Goal: Subscribe to service/newsletter

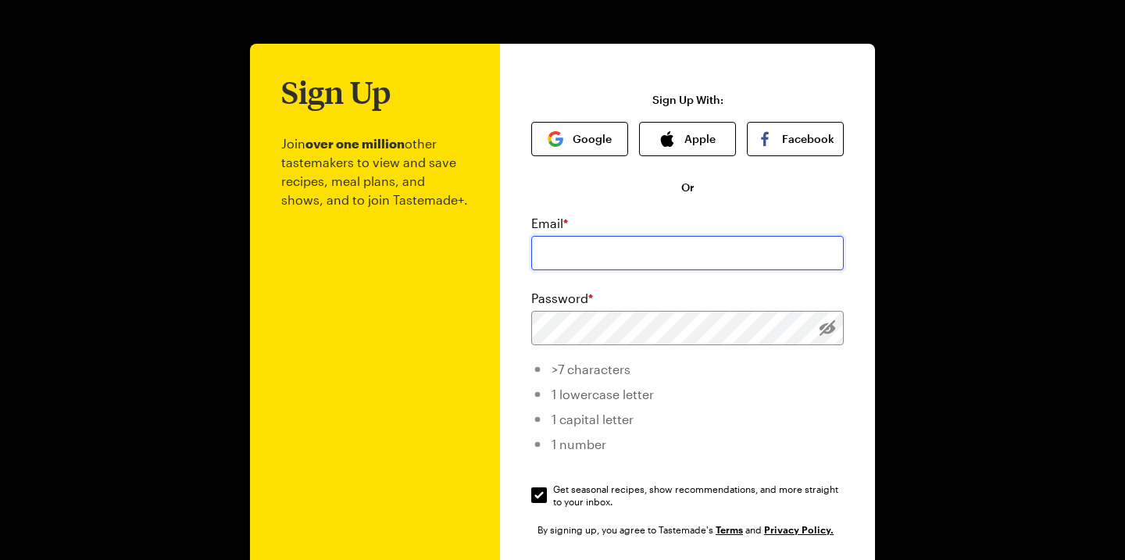
click at [619, 263] on input "email" at bounding box center [687, 253] width 312 height 34
click at [605, 141] on button "Google" at bounding box center [579, 139] width 97 height 34
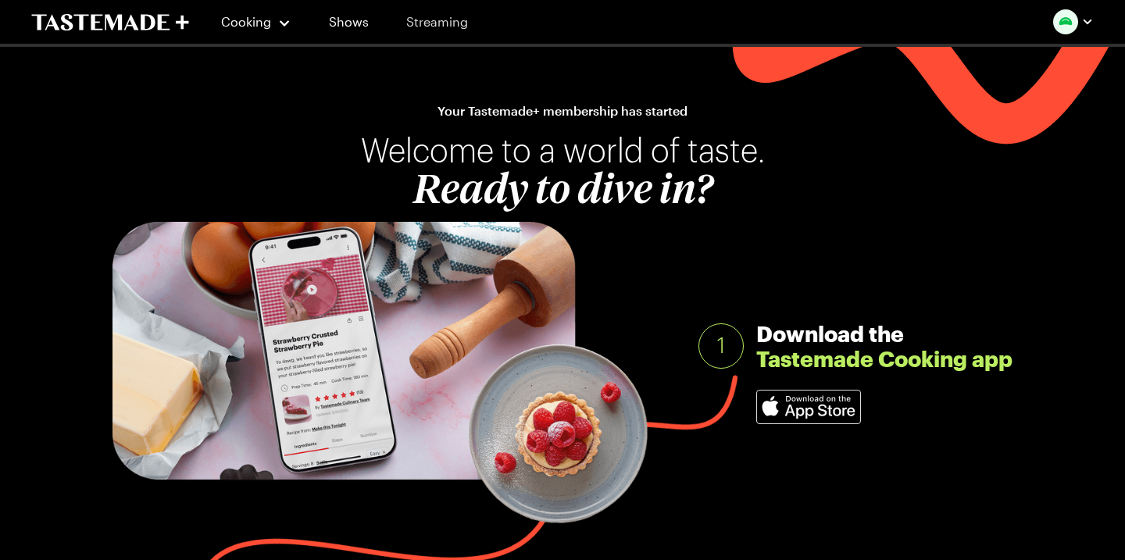
click at [440, 27] on link "Streaming" at bounding box center [436, 22] width 93 height 44
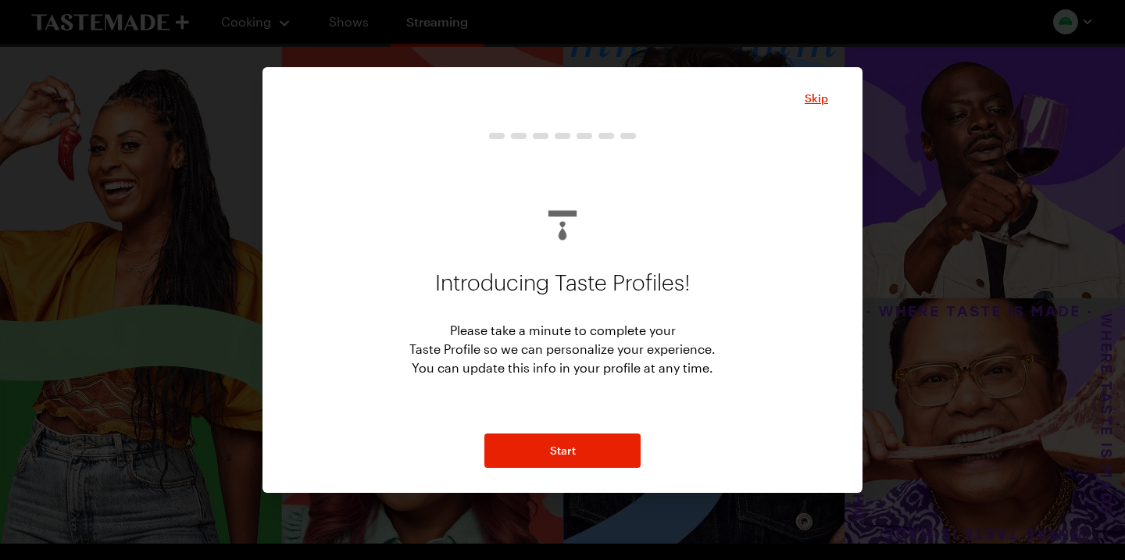
click at [926, 281] on div at bounding box center [562, 280] width 1125 height 560
click at [558, 458] on span "Start" at bounding box center [563, 451] width 26 height 16
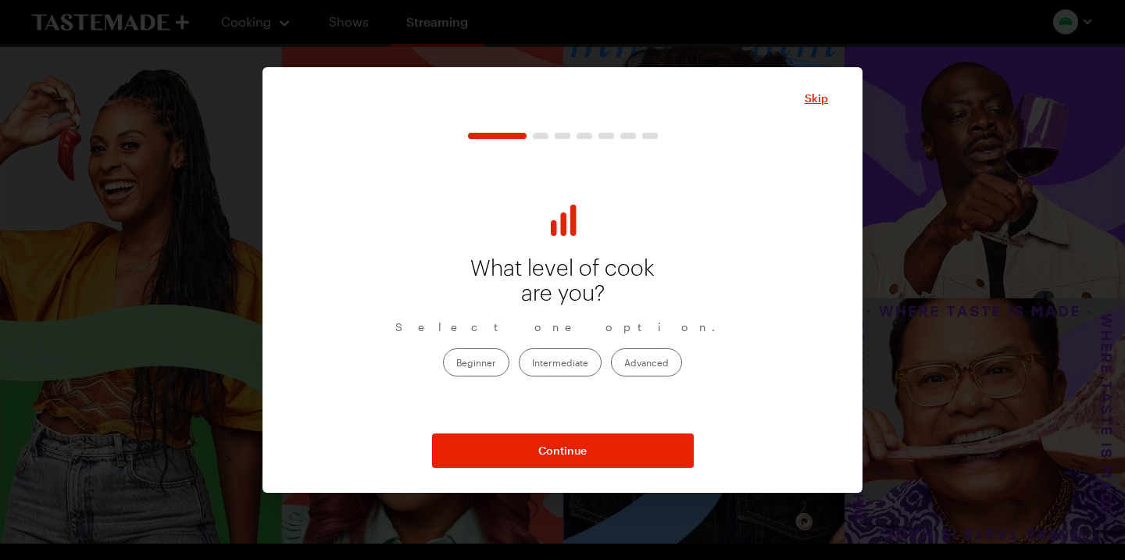
click at [577, 366] on label "Intermediate" at bounding box center [560, 362] width 83 height 28
click at [532, 363] on input "Intermediate" at bounding box center [532, 363] width 0 height 0
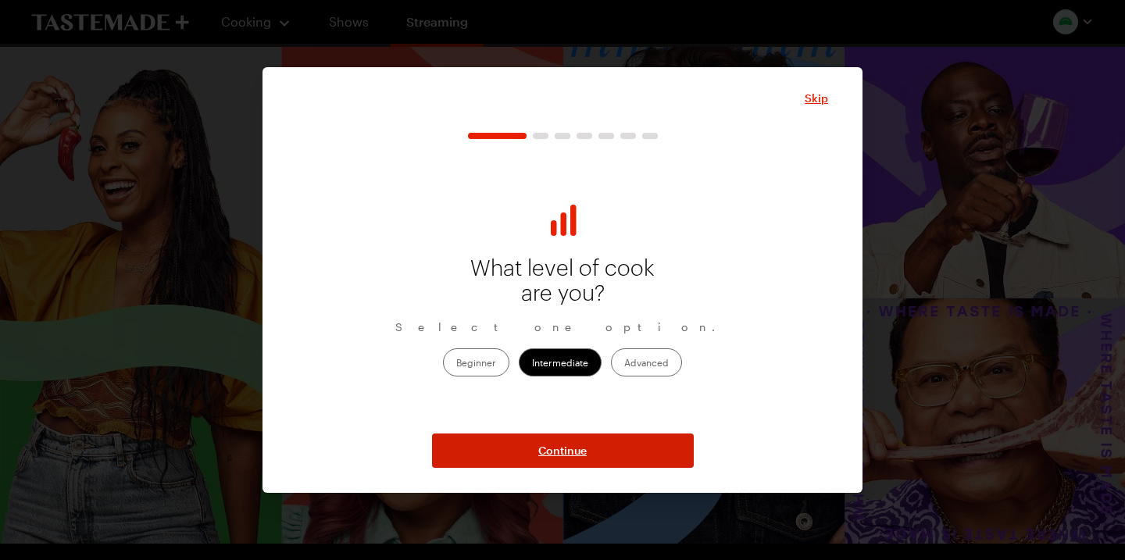
click at [587, 451] on button "Continue" at bounding box center [563, 450] width 262 height 34
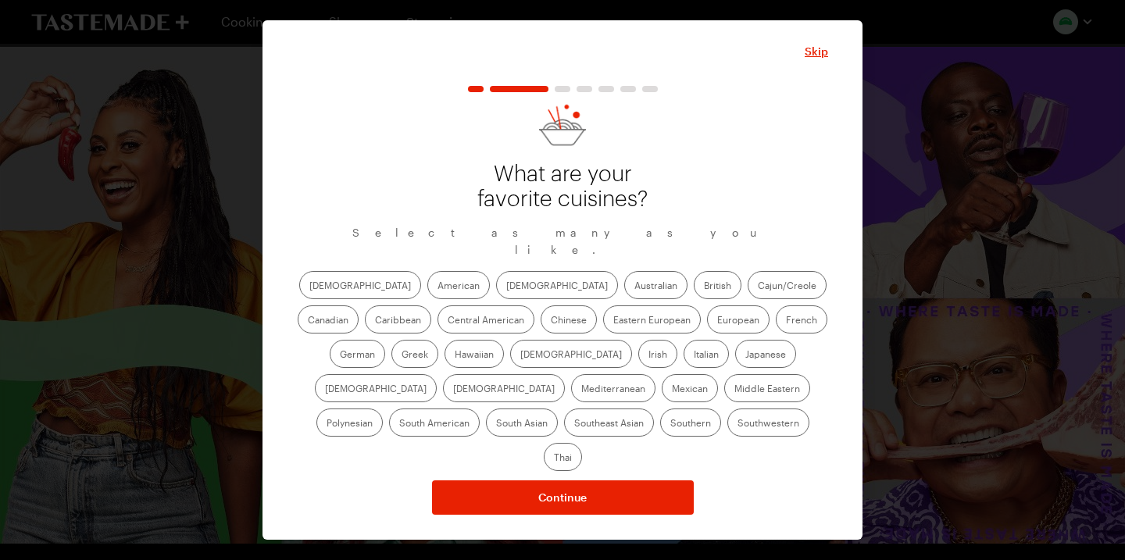
click at [683, 363] on label "Italian" at bounding box center [705, 354] width 45 height 28
click at [693, 355] on input "Italian" at bounding box center [693, 355] width 0 height 0
click at [655, 374] on label "Mediterranean" at bounding box center [613, 388] width 84 height 28
click at [581, 390] on input "Mediterranean" at bounding box center [581, 390] width 0 height 0
click at [427, 297] on label "American" at bounding box center [458, 285] width 62 height 28
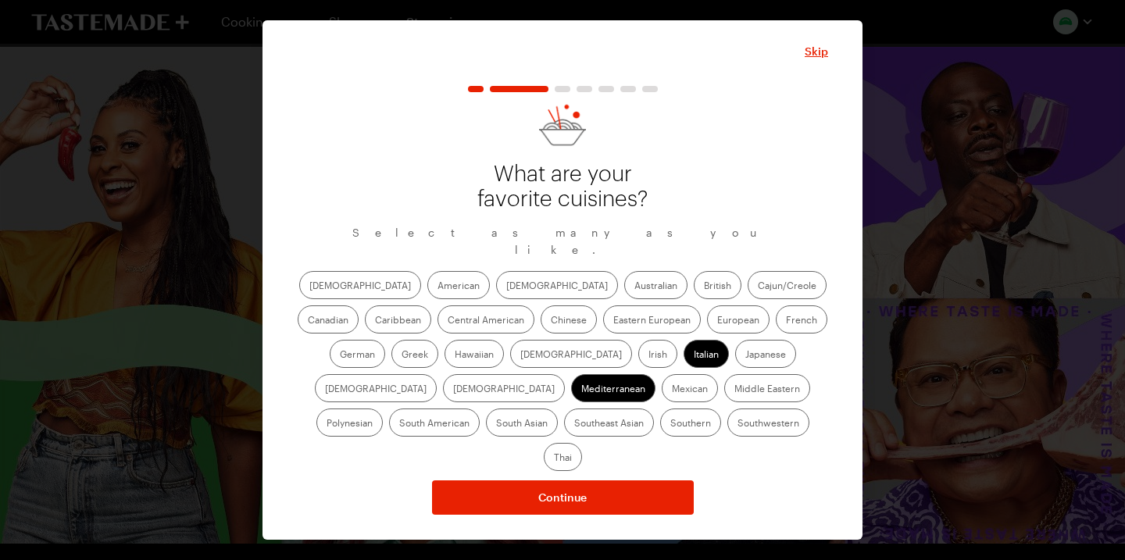
click at [437, 287] on input "American" at bounding box center [437, 287] width 0 height 0
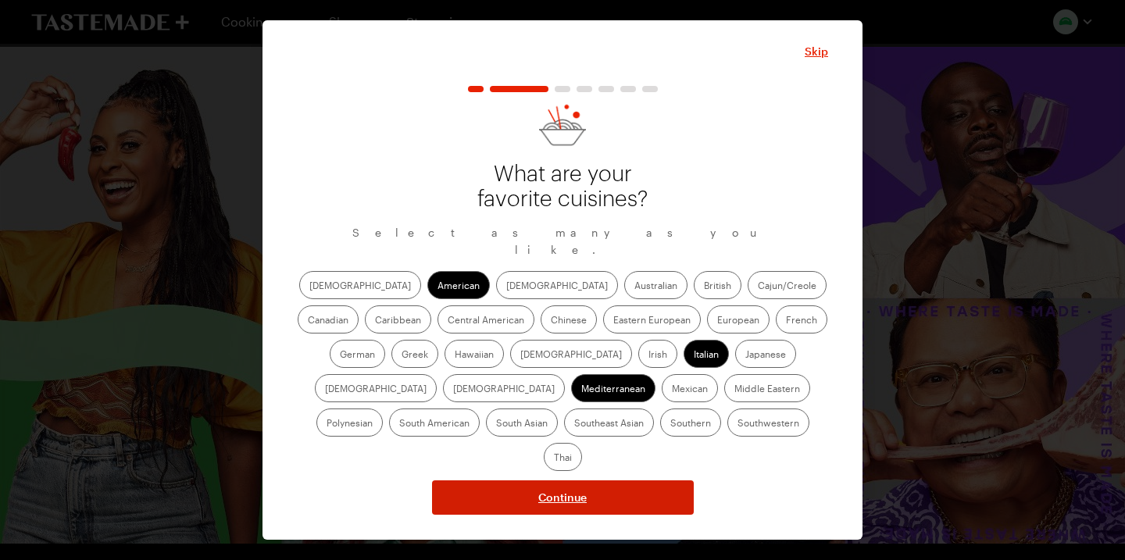
click at [601, 480] on button "Continue" at bounding box center [563, 497] width 262 height 34
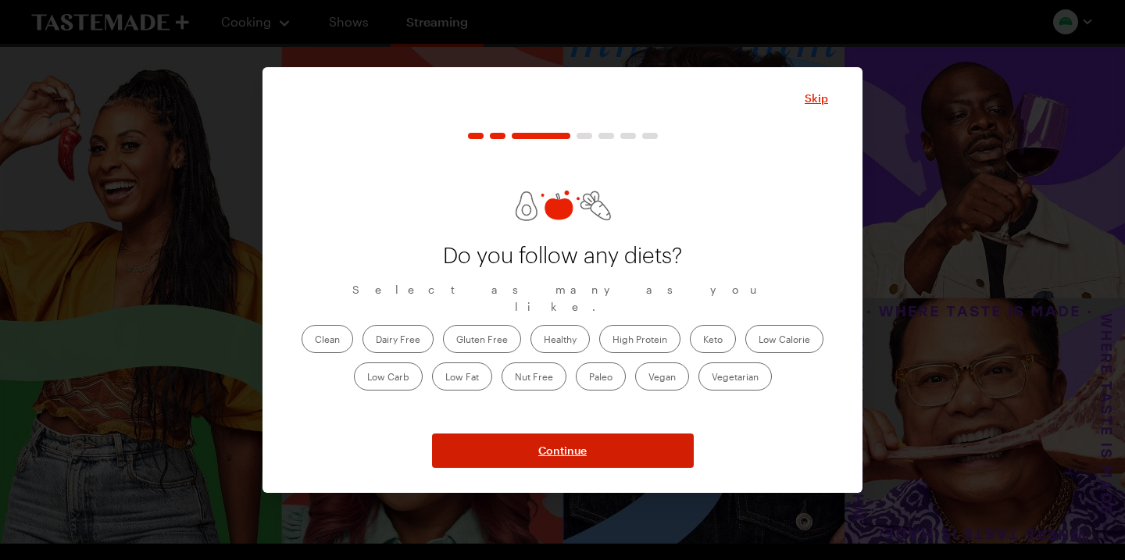
click at [588, 454] on button "Continue" at bounding box center [563, 450] width 262 height 34
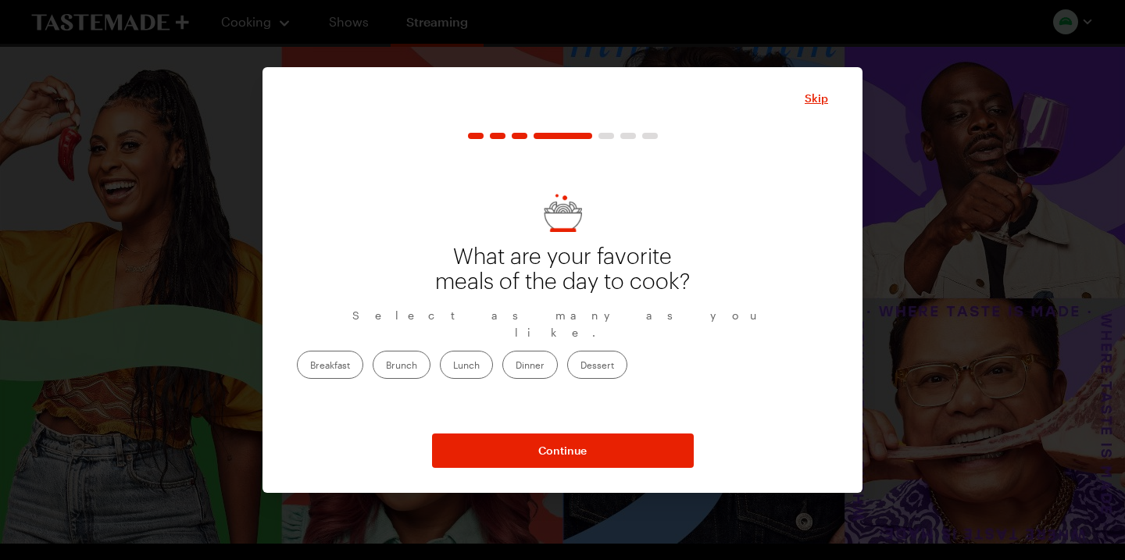
click at [558, 355] on label "Dinner" at bounding box center [529, 365] width 55 height 28
click at [515, 366] on input "Dinner" at bounding box center [515, 366] width 0 height 0
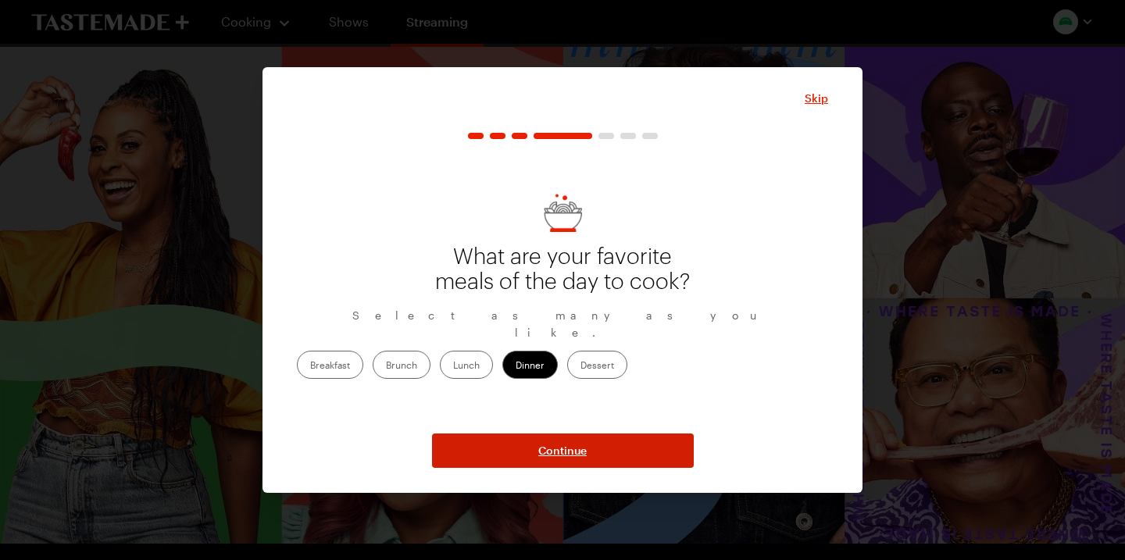
click at [576, 453] on span "Continue" at bounding box center [562, 451] width 48 height 16
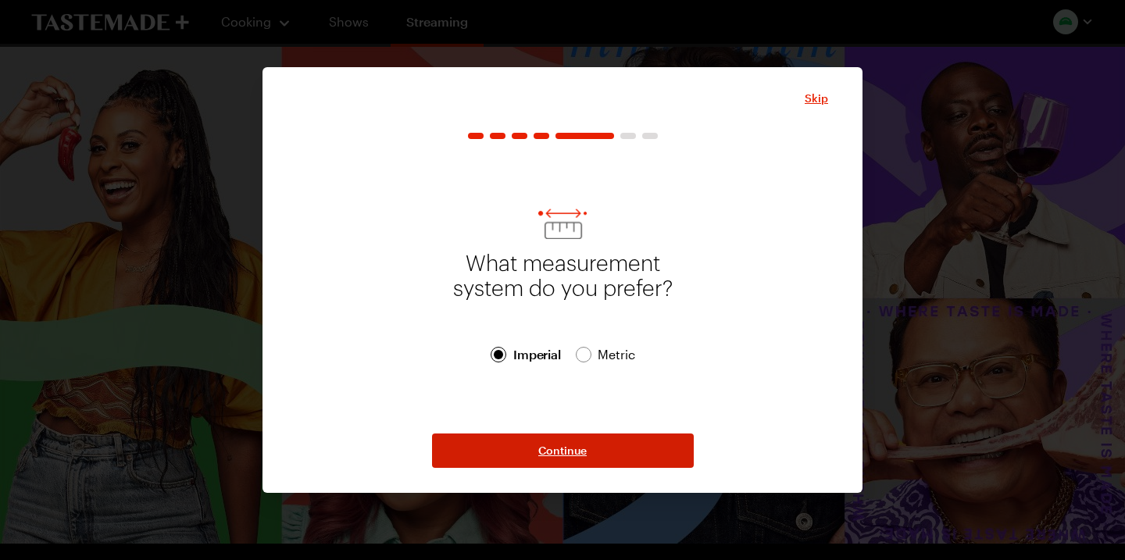
click at [576, 453] on span "Continue" at bounding box center [562, 451] width 48 height 16
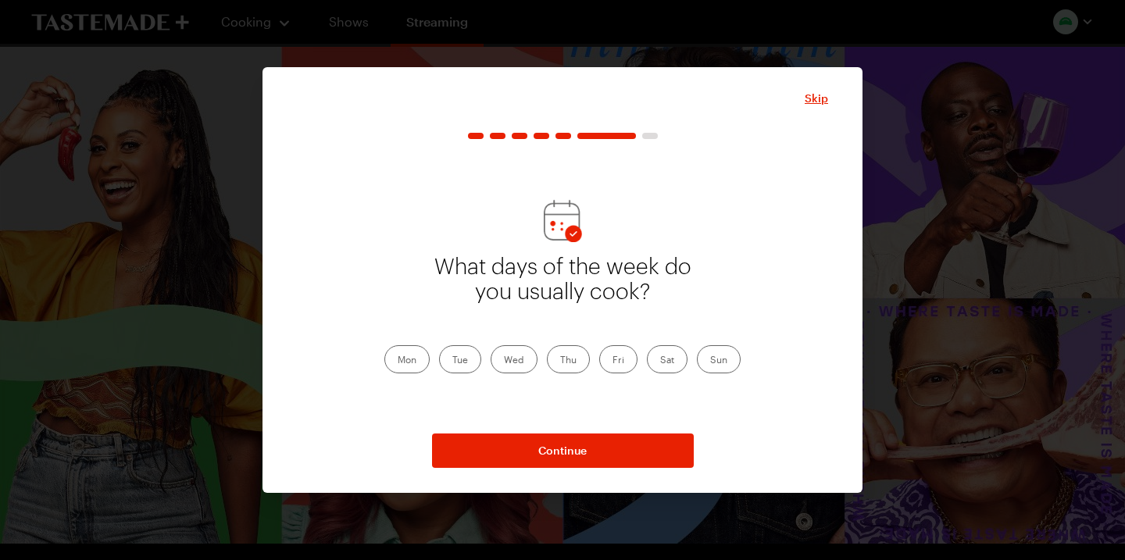
click at [423, 360] on label "Mon" at bounding box center [406, 359] width 45 height 28
click at [398, 361] on input "Mon" at bounding box center [398, 361] width 0 height 0
click at [438, 360] on div "Mon Tue Wed Thu Fri Sat Sun" at bounding box center [562, 359] width 356 height 28
click at [444, 360] on label "Tue" at bounding box center [460, 359] width 42 height 28
click at [452, 361] on input "Tue" at bounding box center [452, 361] width 0 height 0
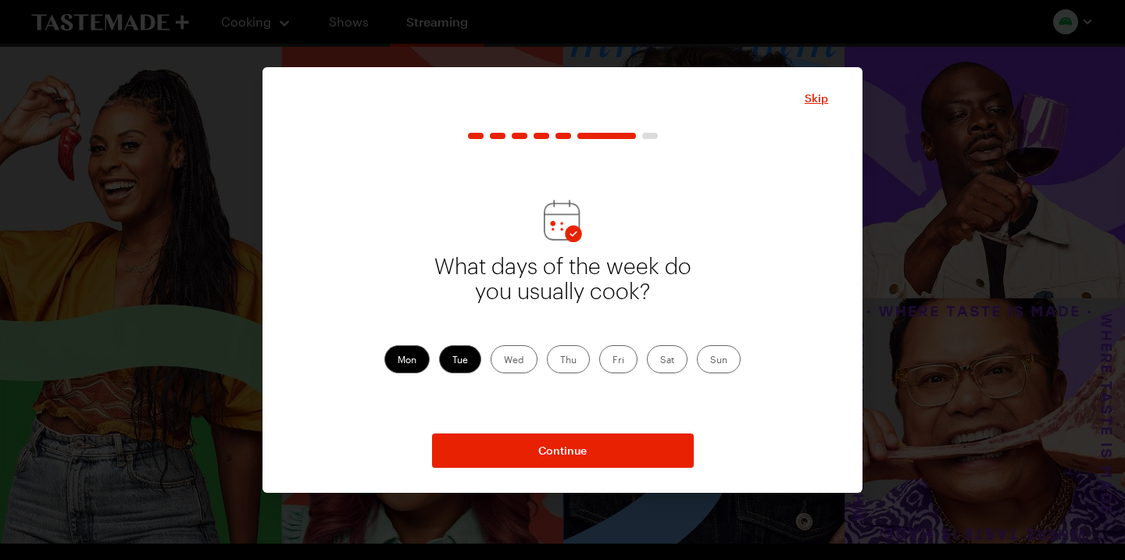
click at [523, 359] on label "Wed" at bounding box center [513, 359] width 47 height 28
click at [504, 361] on input "Wed" at bounding box center [504, 361] width 0 height 0
click at [599, 364] on div "Mon Tue Wed Thu Fri Sat Sun" at bounding box center [562, 359] width 356 height 28
click at [577, 362] on label "Thu" at bounding box center [568, 359] width 43 height 28
click at [560, 361] on input "Thu" at bounding box center [560, 361] width 0 height 0
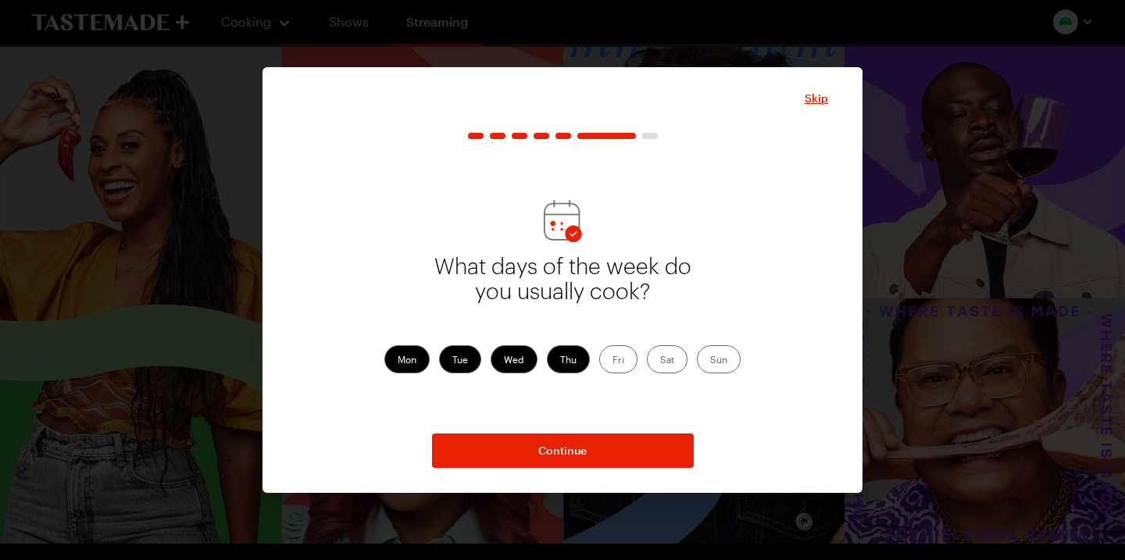
click at [617, 362] on label "Fri" at bounding box center [618, 359] width 38 height 28
click at [612, 361] on input "Fri" at bounding box center [612, 361] width 0 height 0
click at [666, 365] on label "Sat" at bounding box center [667, 359] width 41 height 28
click at [660, 361] on input "Sat" at bounding box center [660, 361] width 0 height 0
click at [740, 360] on label "Sun" at bounding box center [719, 359] width 44 height 28
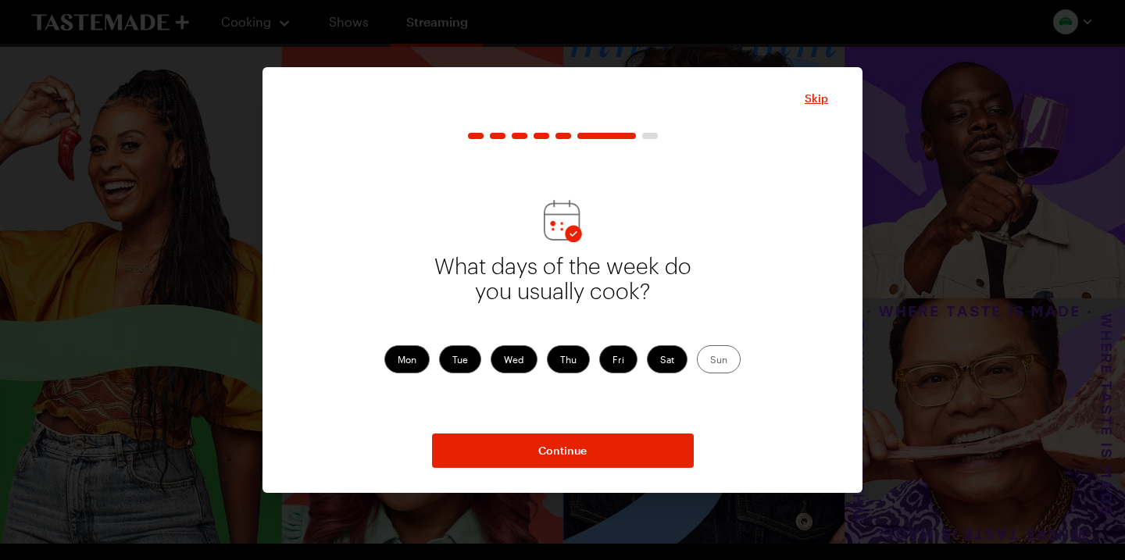
click at [710, 361] on input "Sun" at bounding box center [710, 361] width 0 height 0
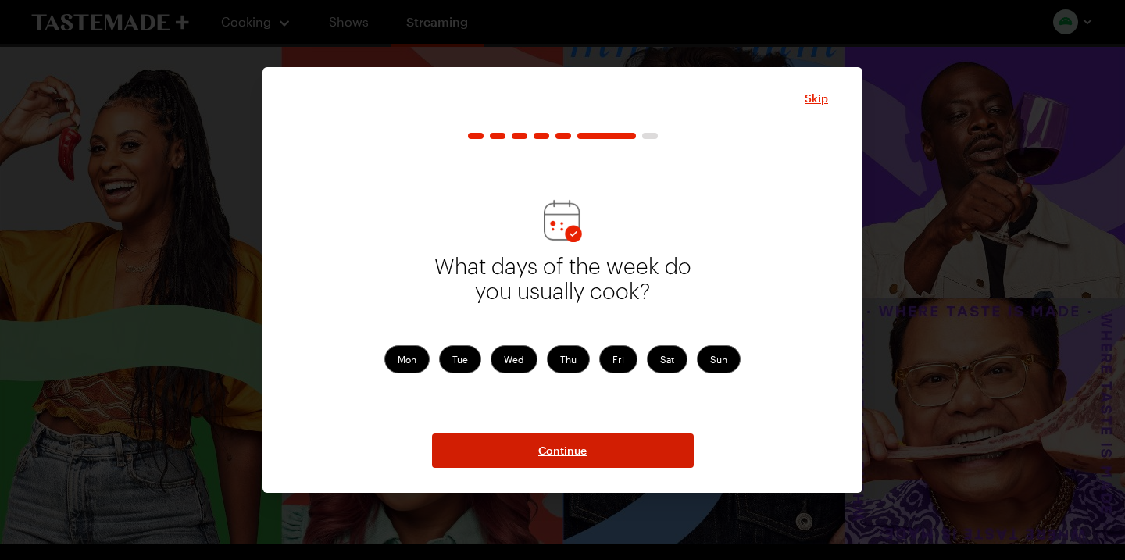
click at [593, 455] on button "Continue" at bounding box center [563, 450] width 262 height 34
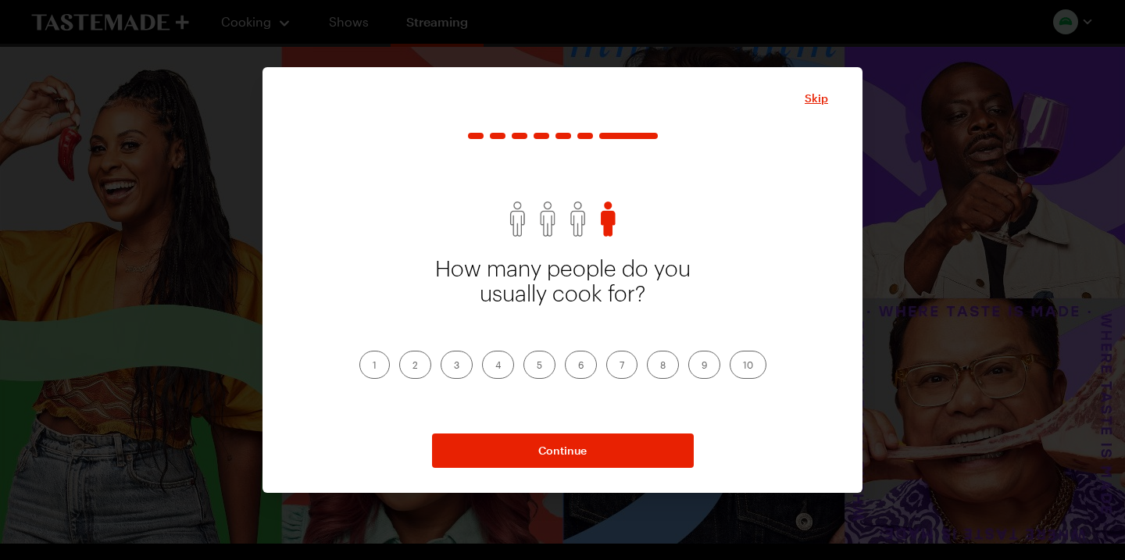
click at [421, 365] on label "2" at bounding box center [415, 365] width 32 height 28
click at [412, 366] on input "2" at bounding box center [412, 366] width 0 height 0
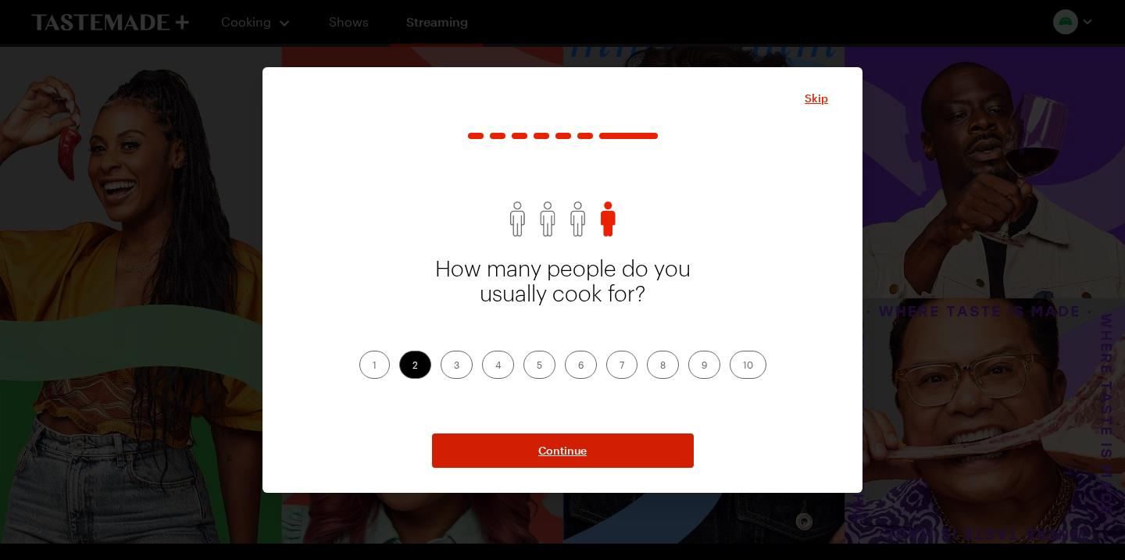
click at [569, 451] on span "Continue" at bounding box center [562, 451] width 48 height 16
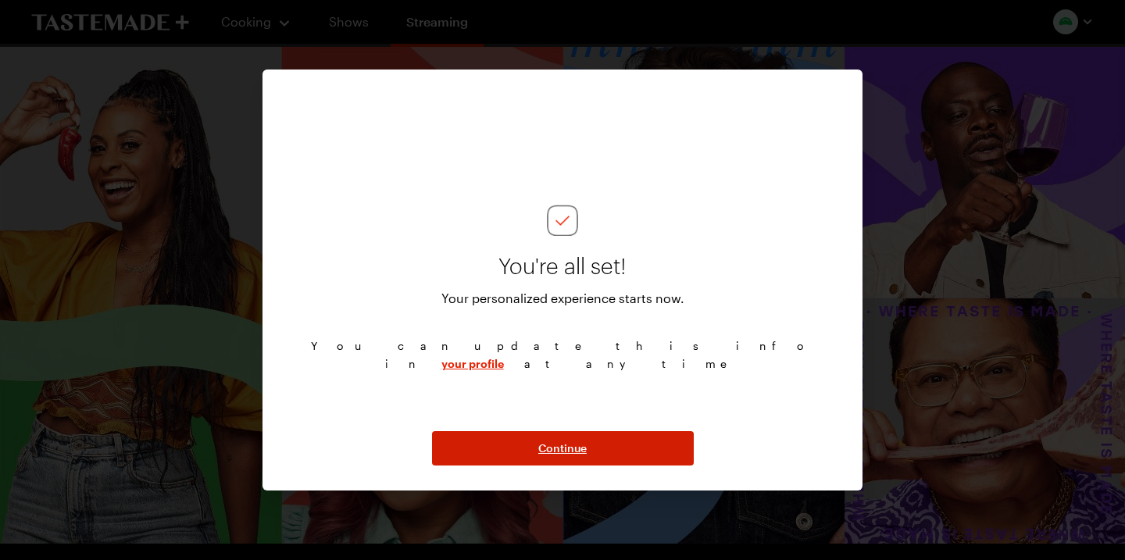
click at [566, 449] on span "Continue" at bounding box center [562, 448] width 48 height 16
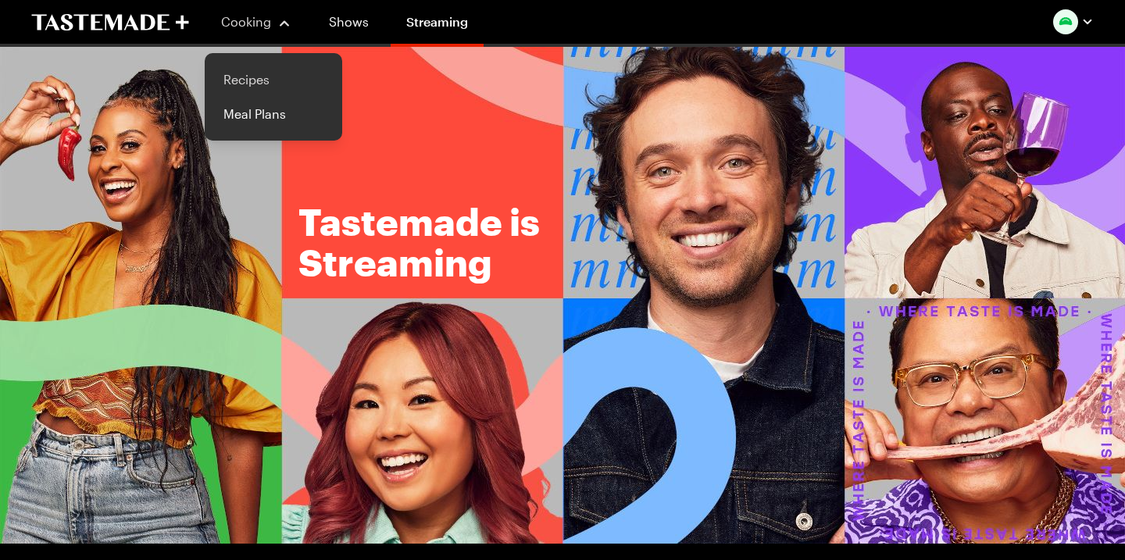
click at [262, 79] on link "Recipes" at bounding box center [273, 79] width 119 height 34
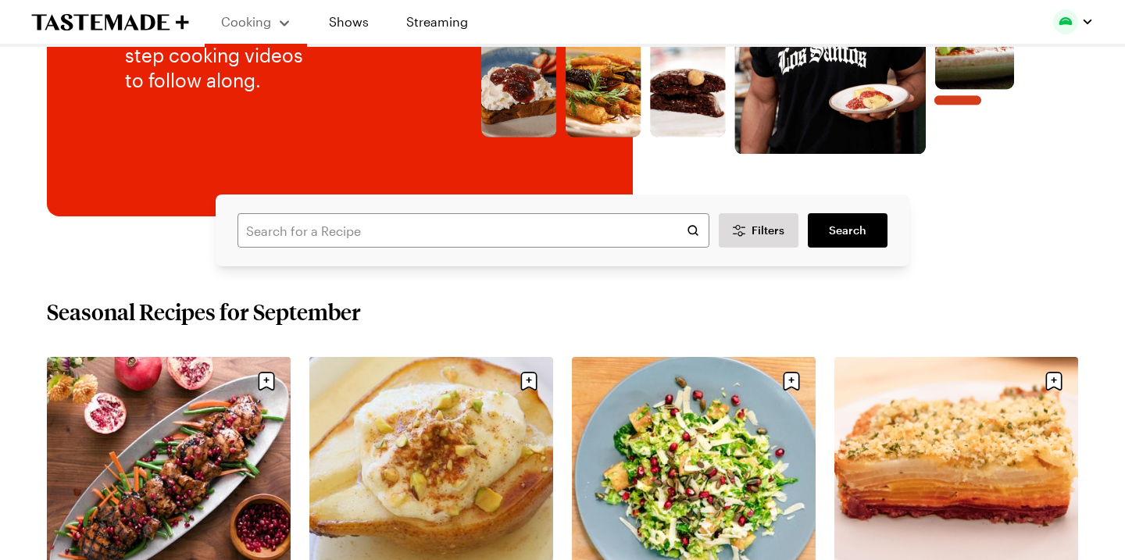
scroll to position [276, 0]
